Goal: Navigation & Orientation: Understand site structure

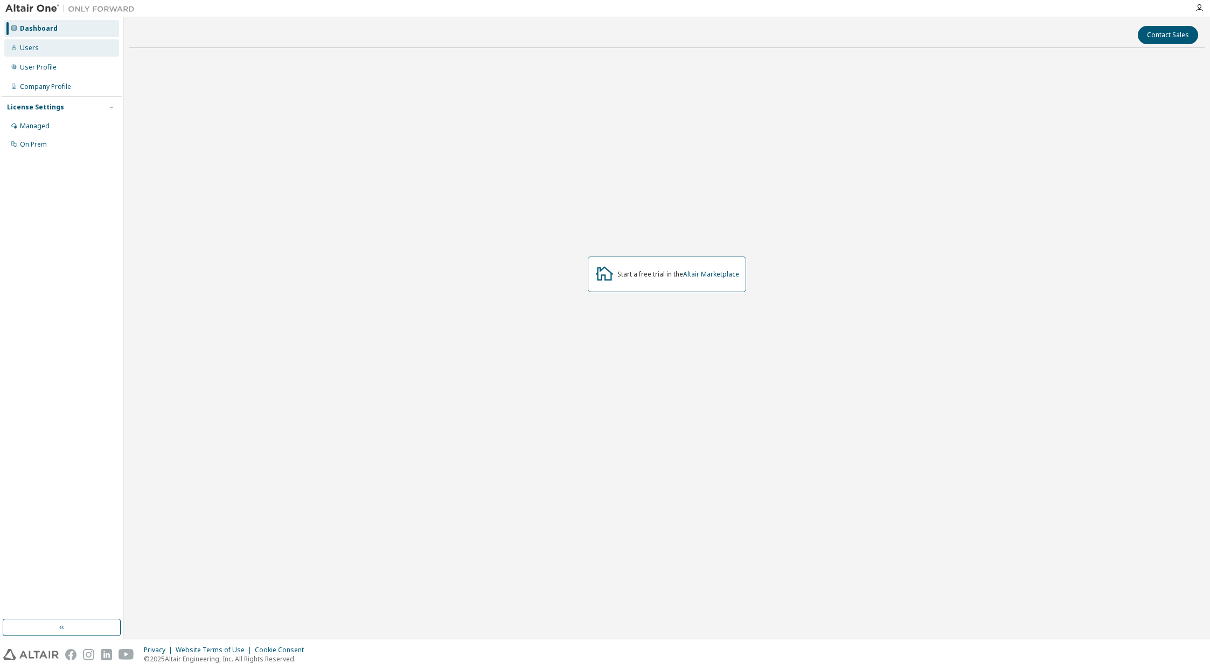
click at [60, 48] on div "Users" at bounding box center [61, 47] width 115 height 17
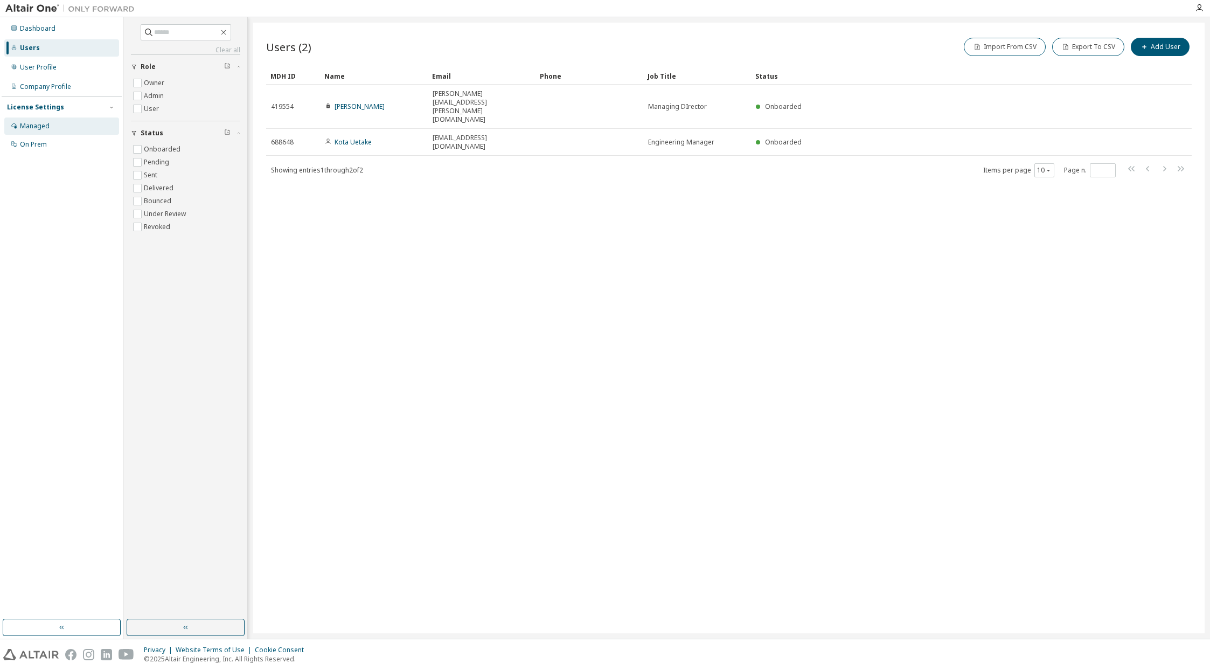
click at [46, 129] on div "Managed" at bounding box center [35, 126] width 30 height 9
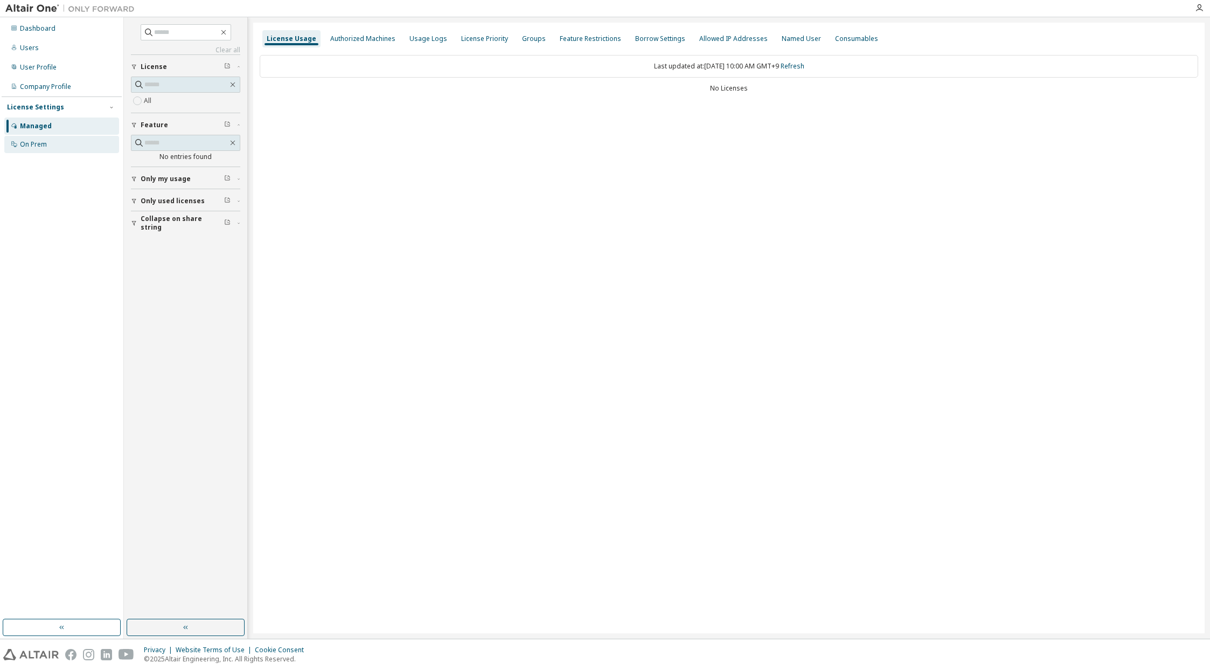
click at [46, 141] on div "On Prem" at bounding box center [33, 144] width 27 height 9
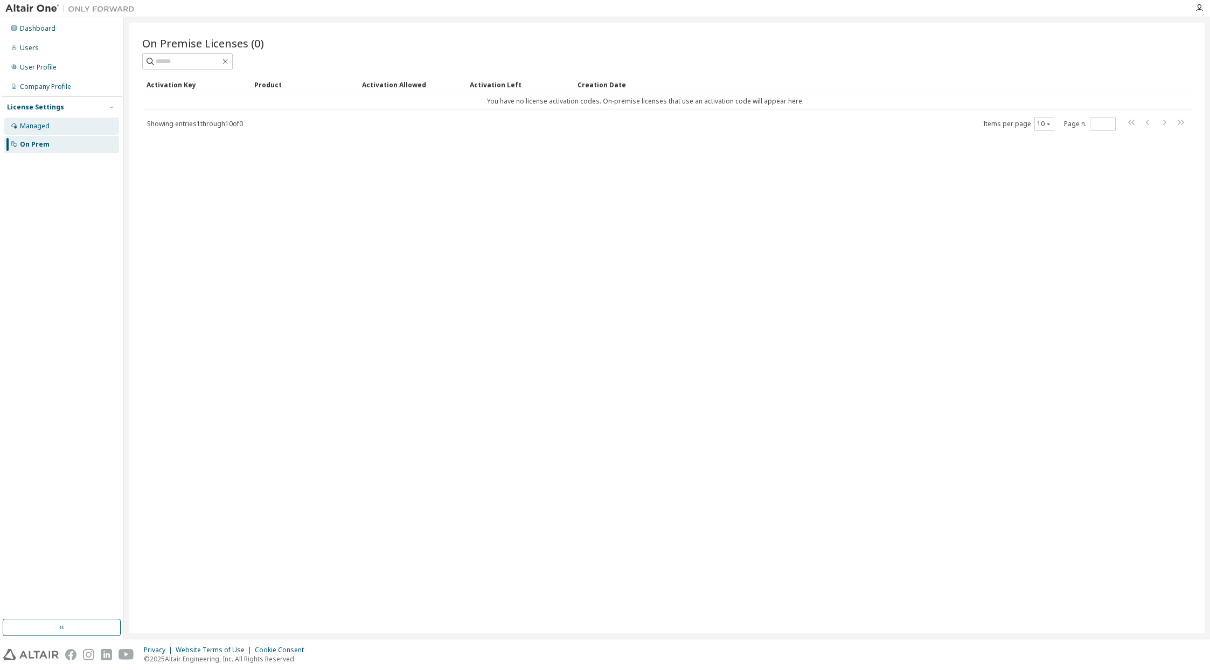
click at [50, 117] on div "Managed" at bounding box center [61, 125] width 115 height 17
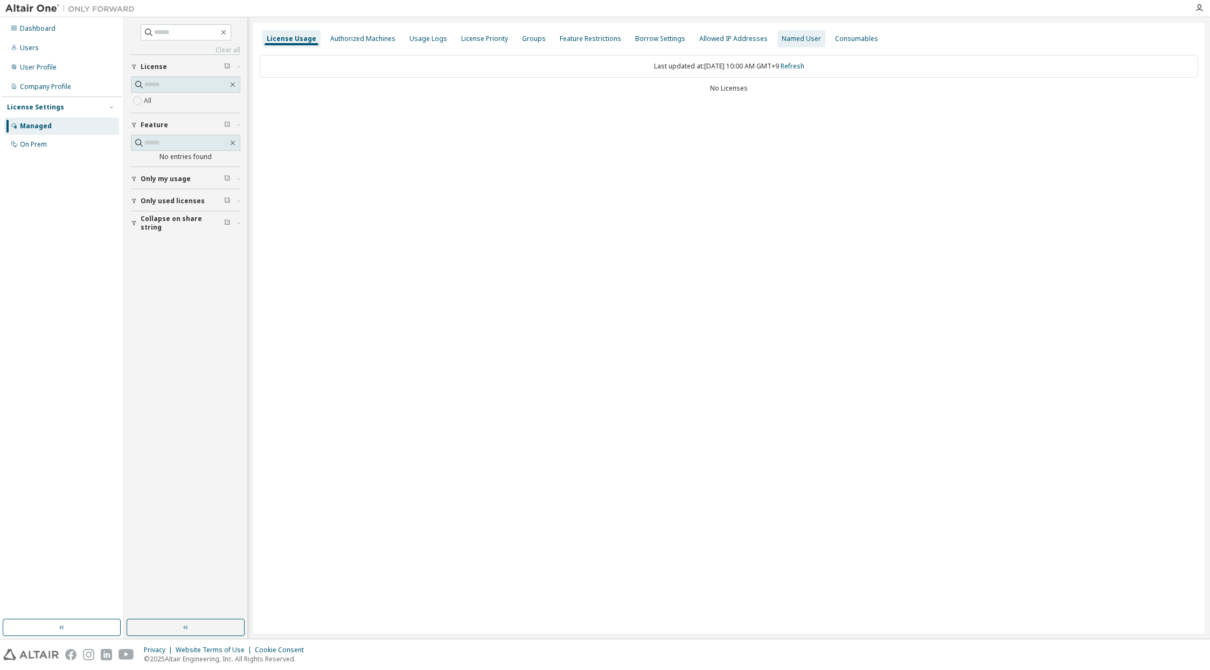
click at [782, 40] on div "Named User" at bounding box center [801, 38] width 39 height 9
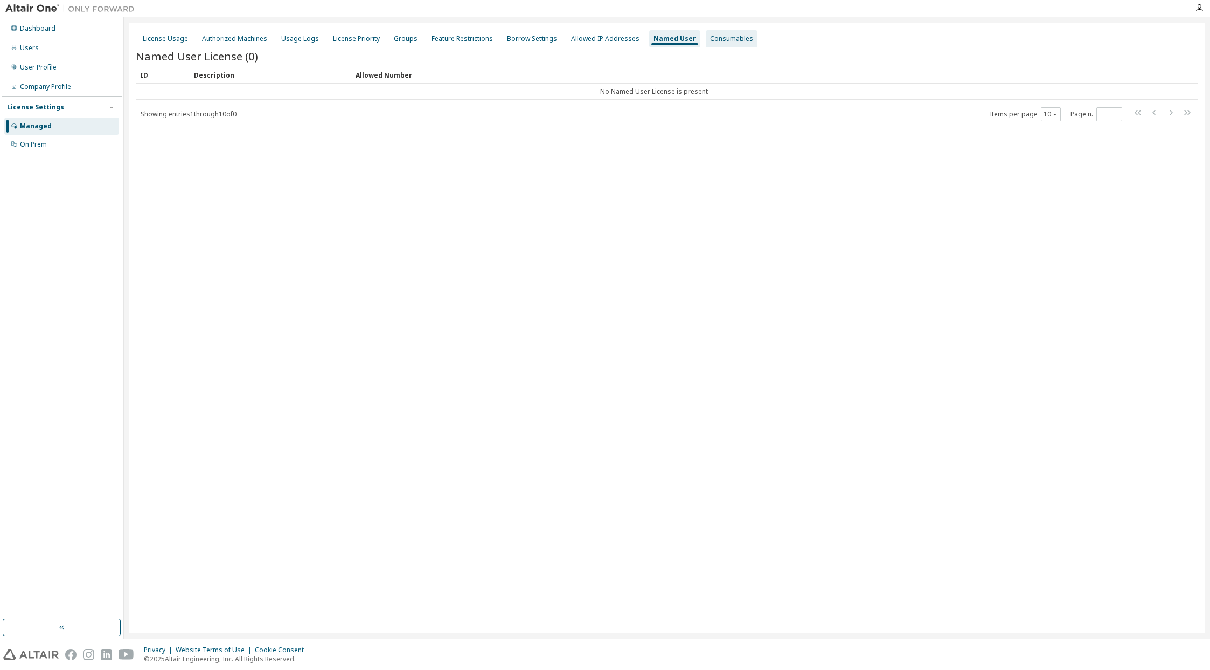
click at [722, 34] on div "Consumables" at bounding box center [731, 38] width 43 height 9
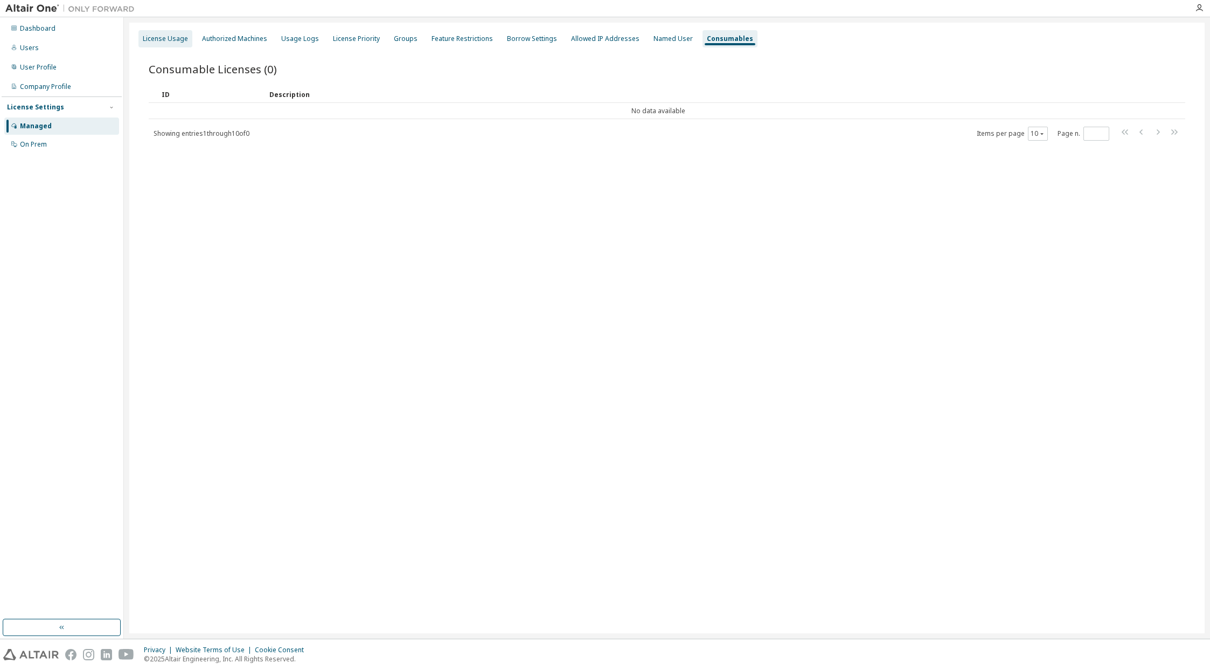
click at [179, 31] on div "License Usage" at bounding box center [165, 38] width 54 height 17
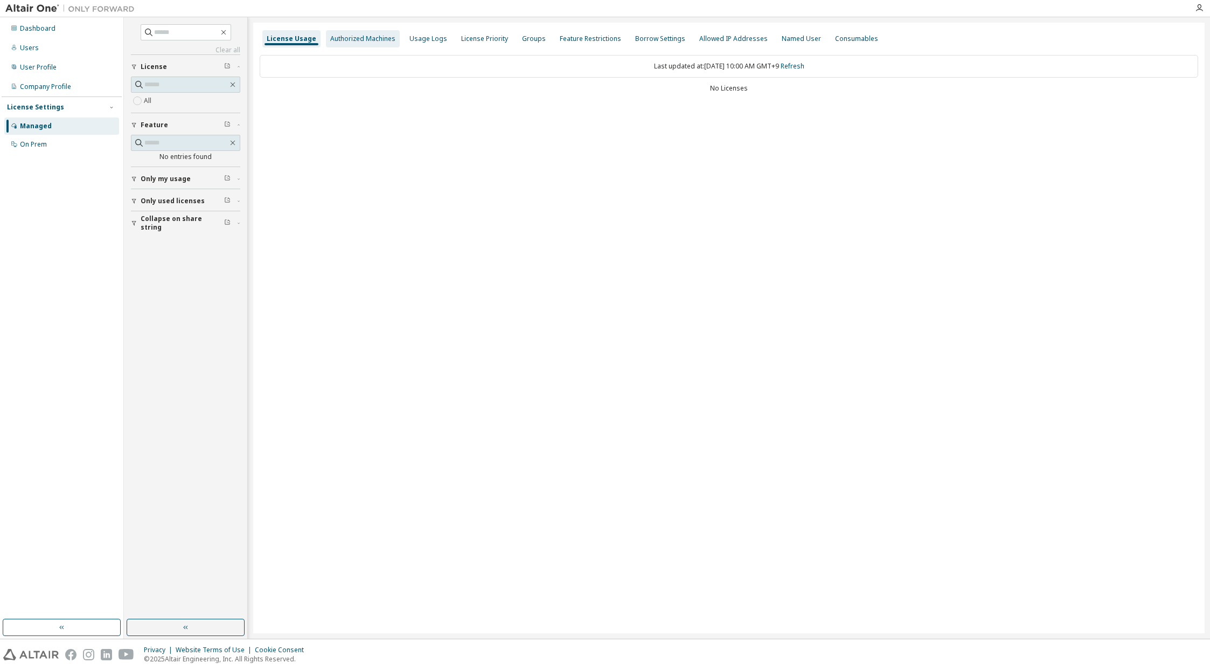
click at [362, 34] on div "Authorized Machines" at bounding box center [362, 38] width 65 height 9
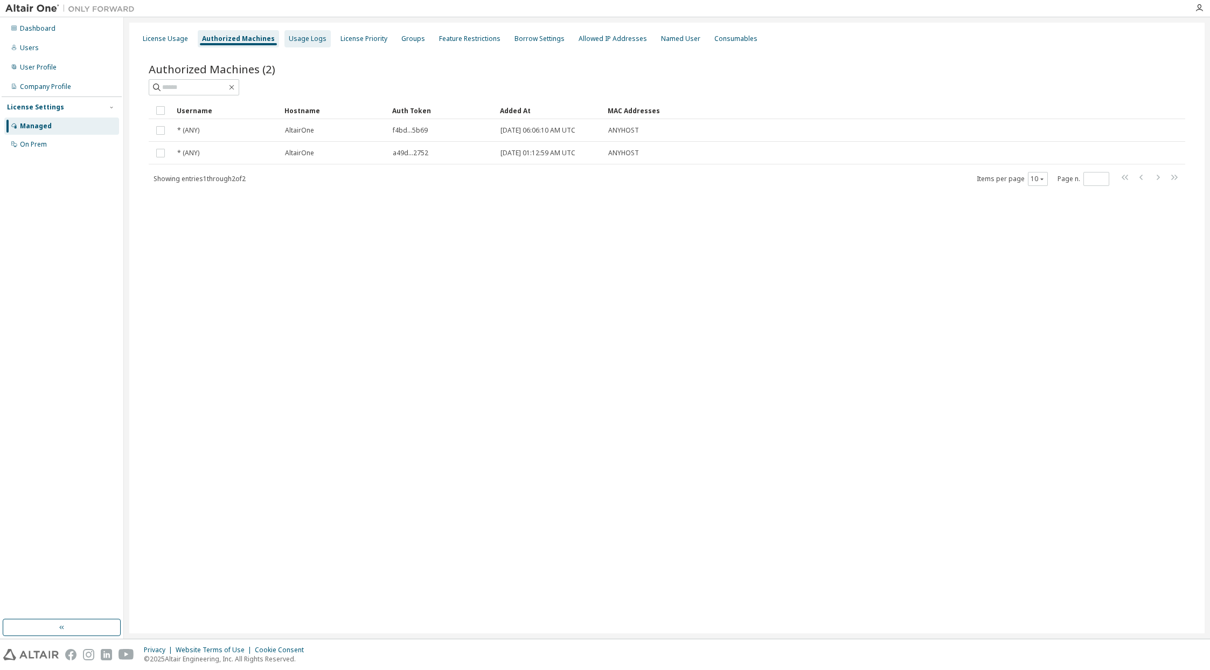
click at [310, 42] on div "Usage Logs" at bounding box center [308, 38] width 38 height 9
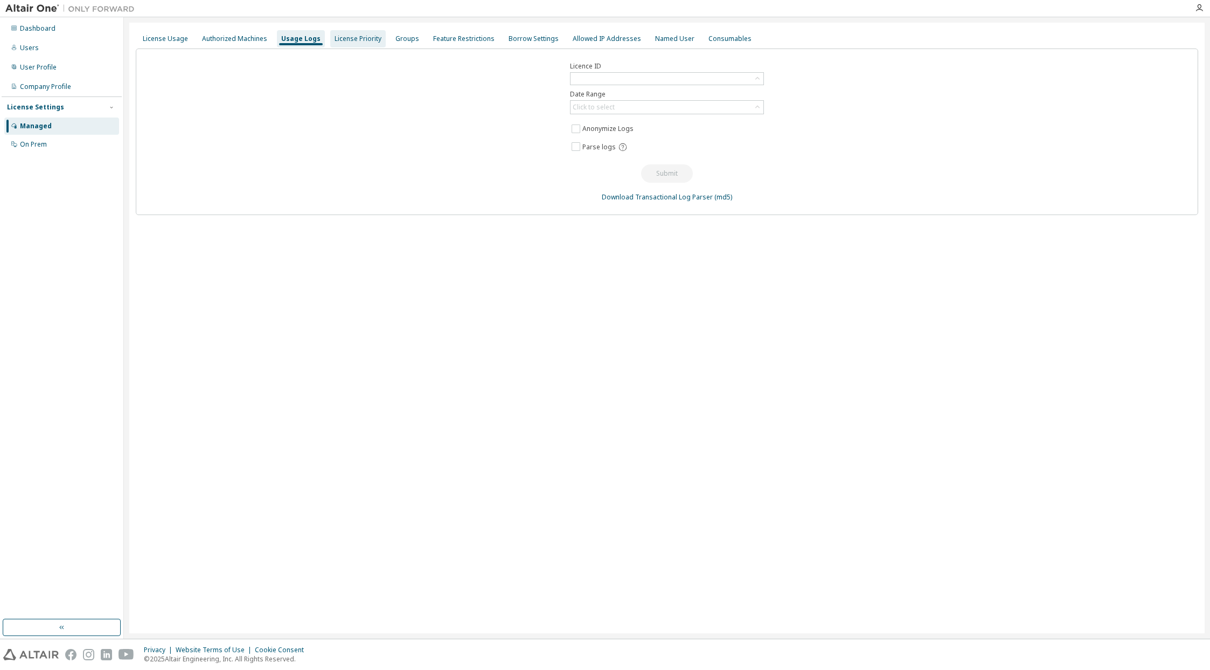
click at [355, 39] on div "License Priority" at bounding box center [357, 38] width 47 height 9
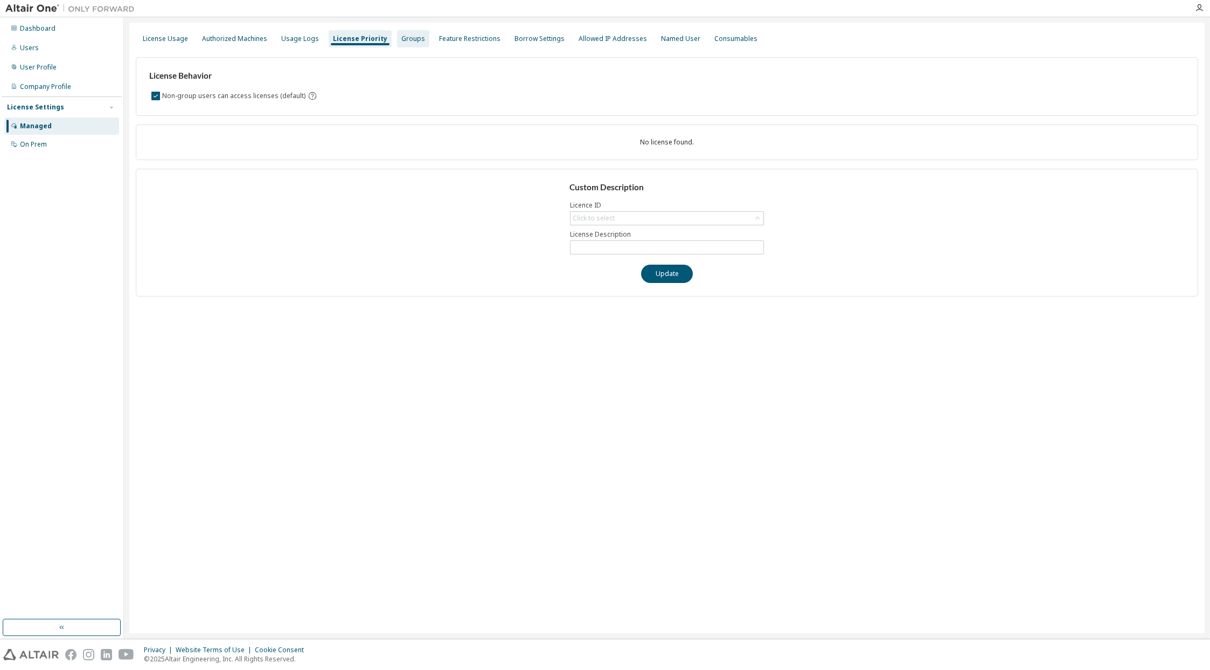
click at [405, 42] on div "Groups" at bounding box center [413, 38] width 24 height 9
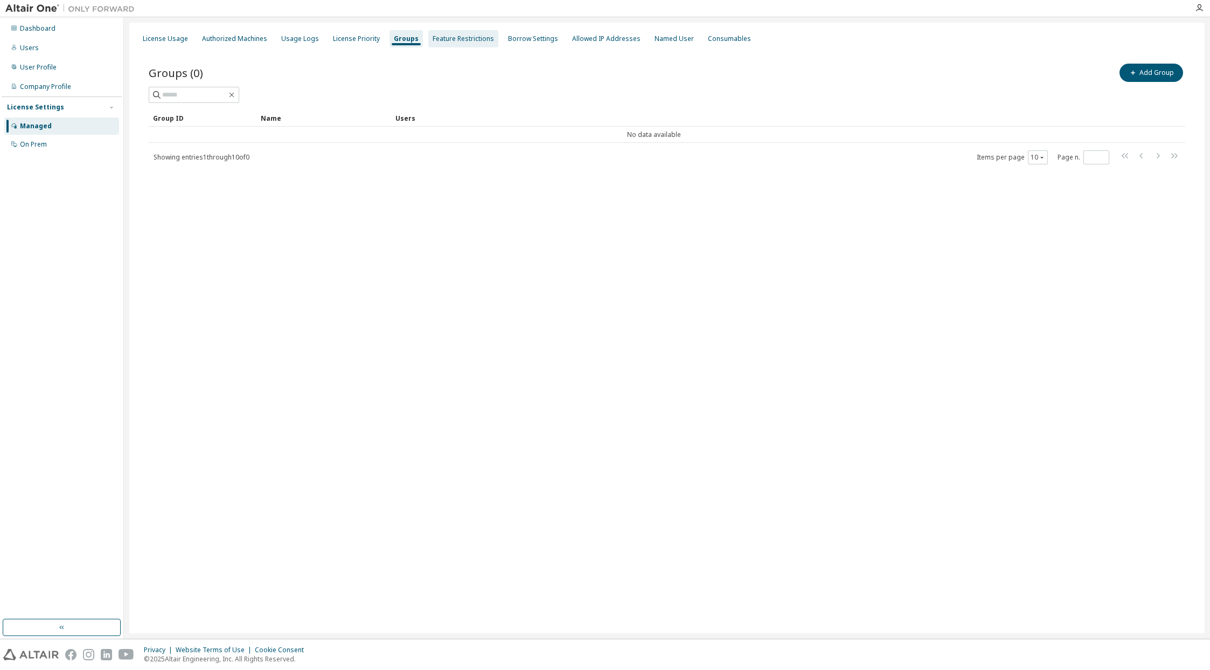
click at [450, 40] on div "Feature Restrictions" at bounding box center [463, 38] width 61 height 9
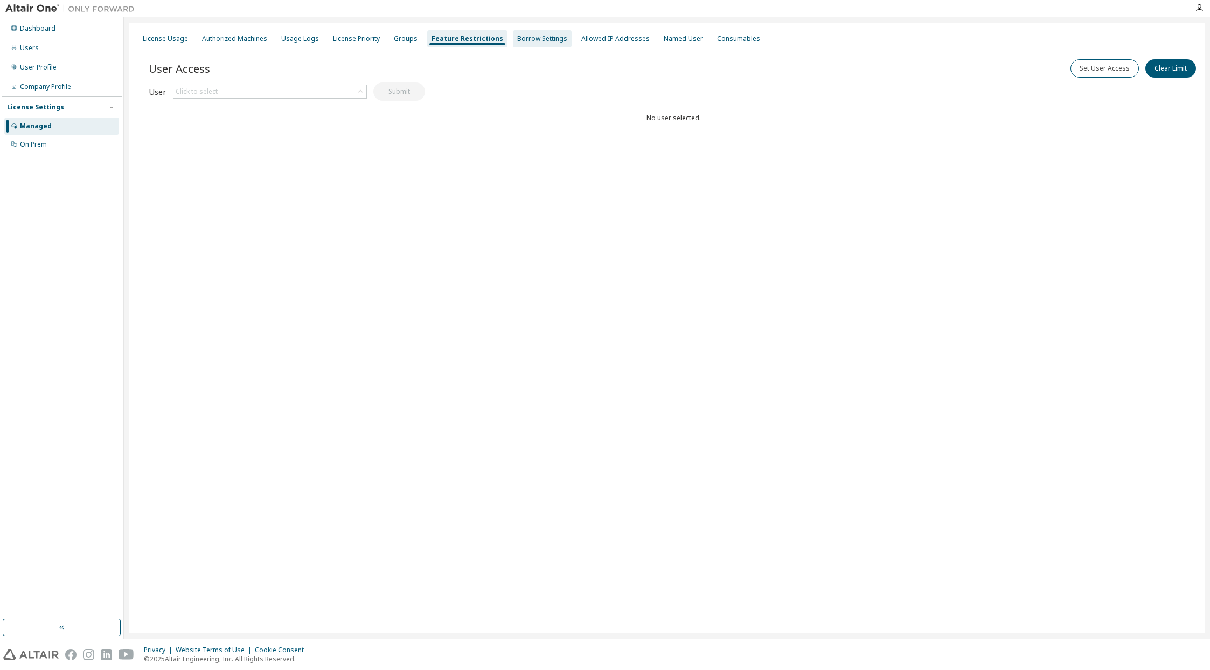
click at [517, 34] on div "Borrow Settings" at bounding box center [542, 38] width 50 height 9
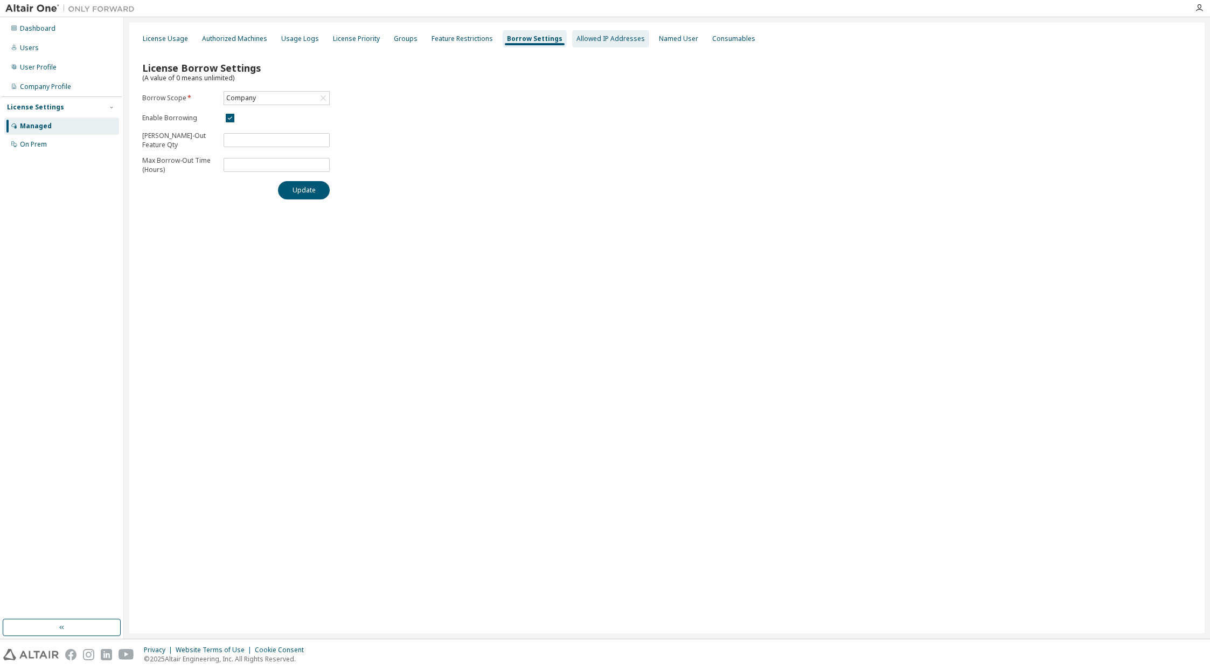
click at [583, 43] on div "Allowed IP Addresses" at bounding box center [610, 38] width 68 height 9
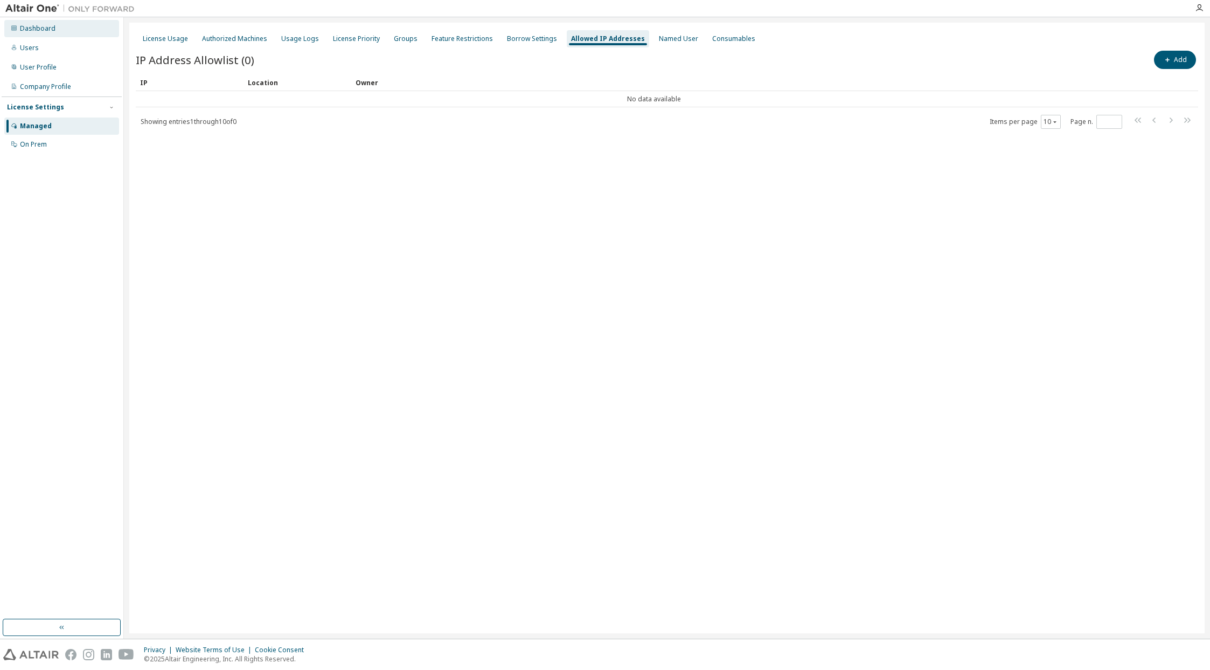
click at [43, 30] on div "Dashboard" at bounding box center [38, 28] width 36 height 9
